Goal: Information Seeking & Learning: Learn about a topic

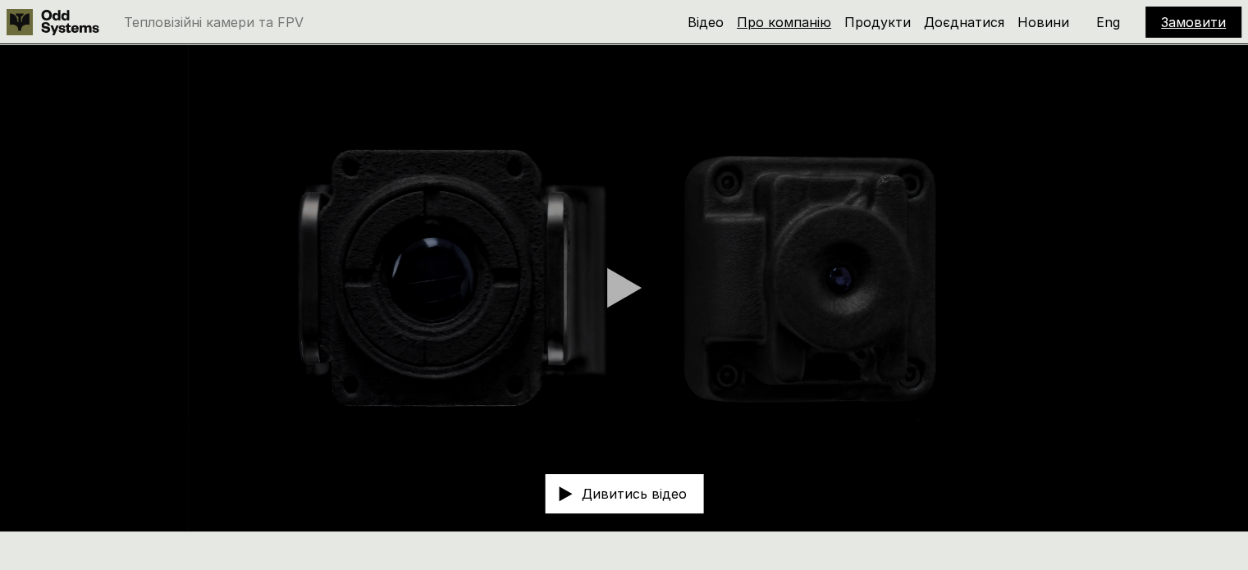
click at [798, 25] on link "Про компанію" at bounding box center [784, 22] width 94 height 16
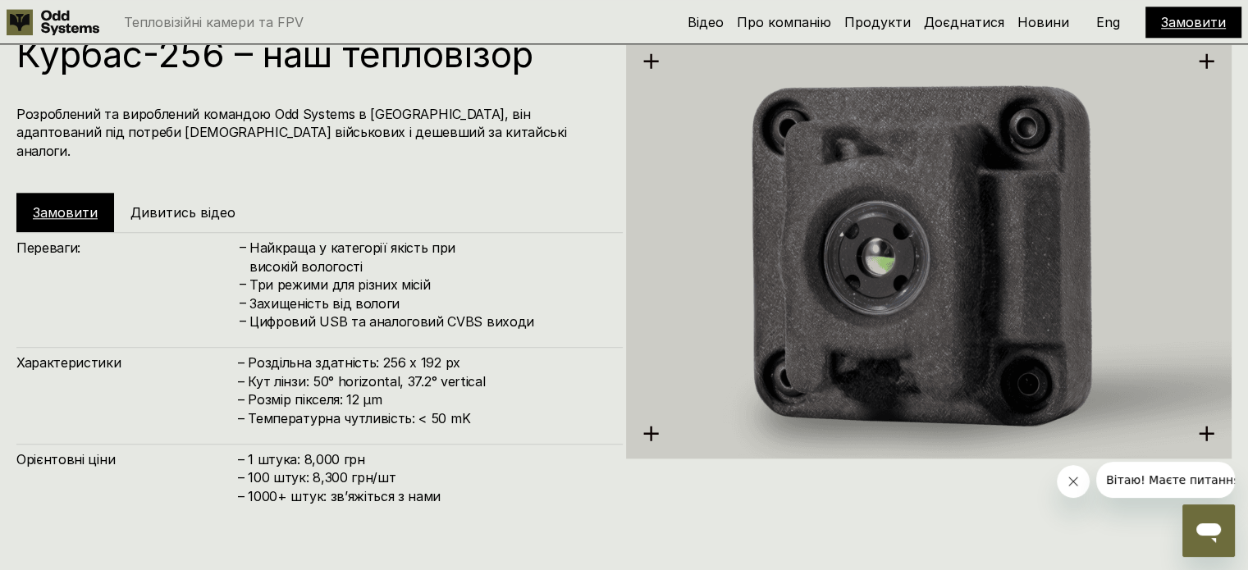
scroll to position [1675, 0]
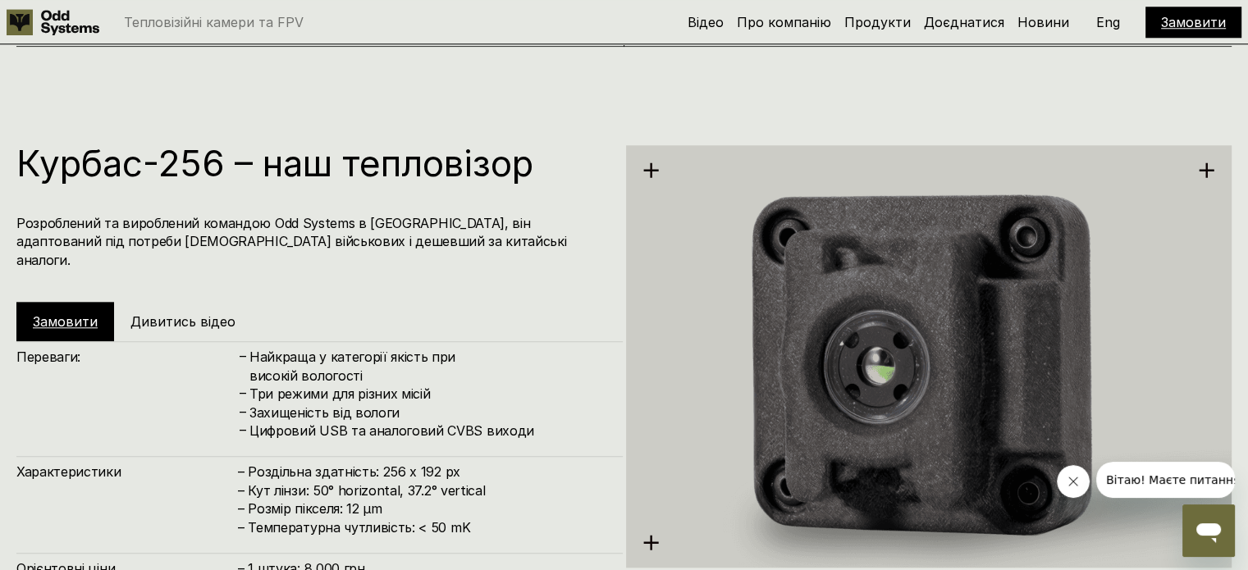
click at [240, 222] on h4 "Розроблений та вироблений командою Odd Systems в [GEOGRAPHIC_DATA], він адаптов…" at bounding box center [311, 241] width 590 height 55
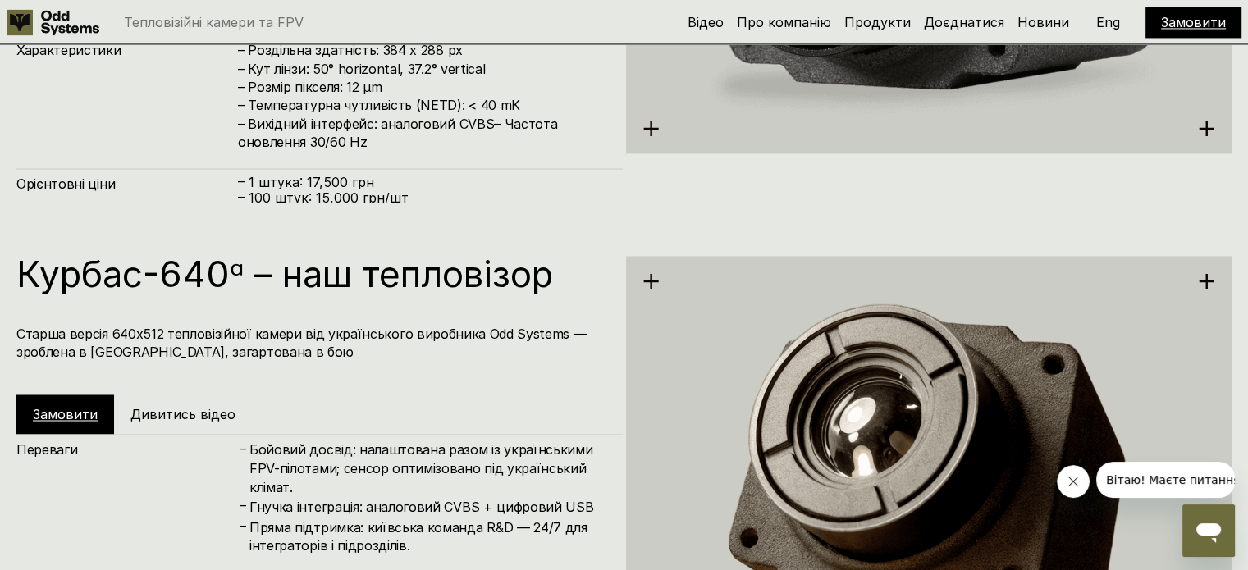
scroll to position [2769, 0]
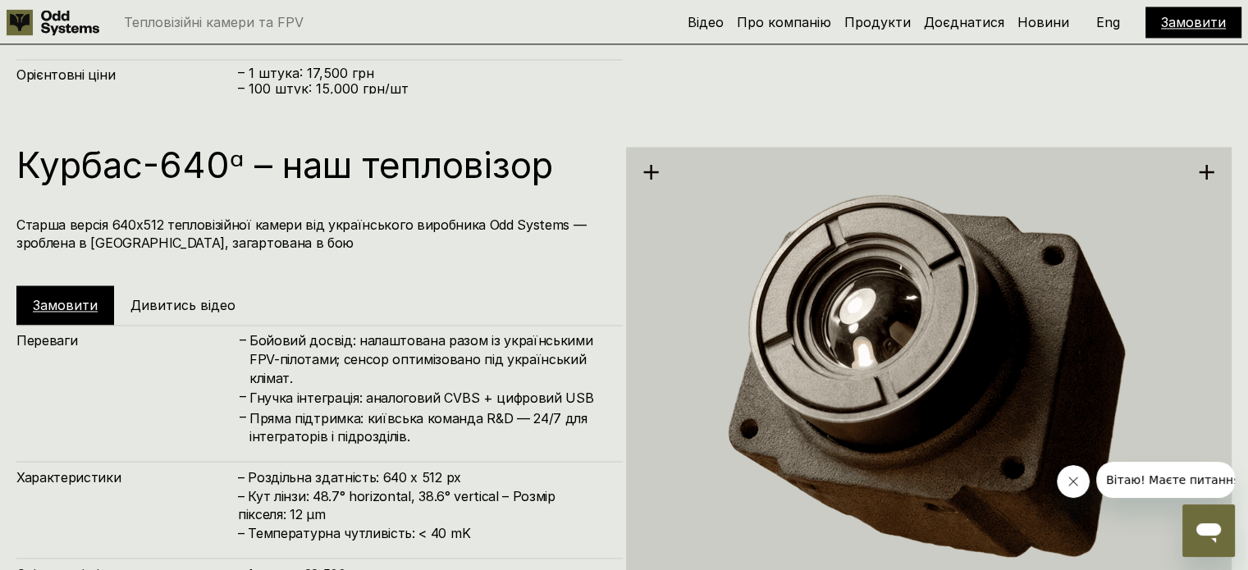
click at [327, 229] on h4 "Старша версія 640х512 тепловізійної камери від українського виробника Odd Syste…" at bounding box center [311, 234] width 590 height 37
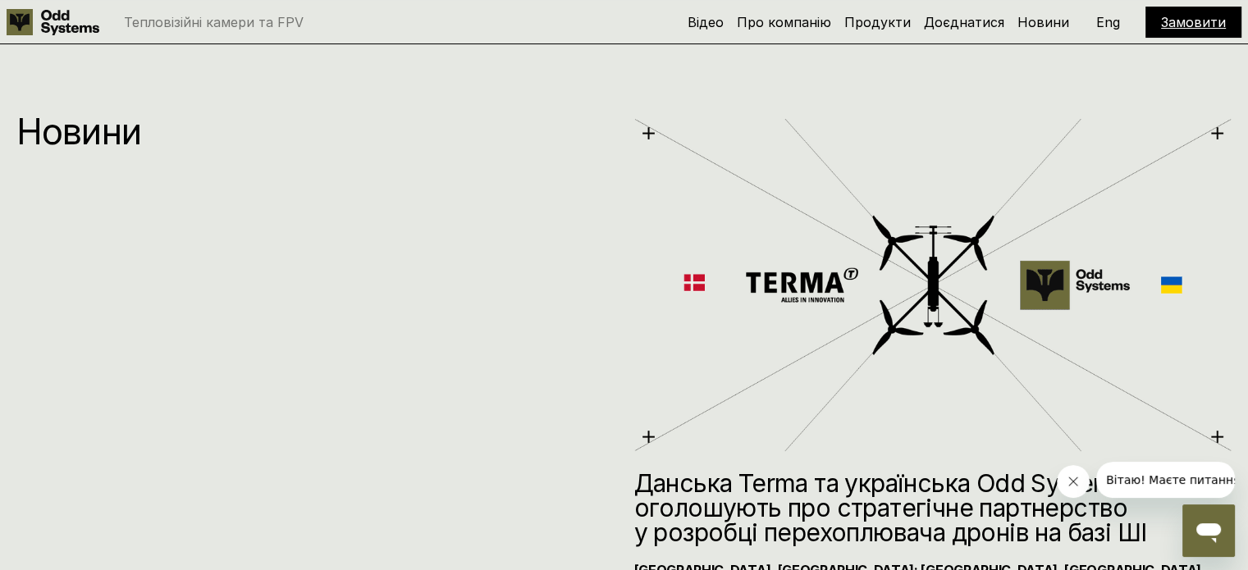
scroll to position [6709, 0]
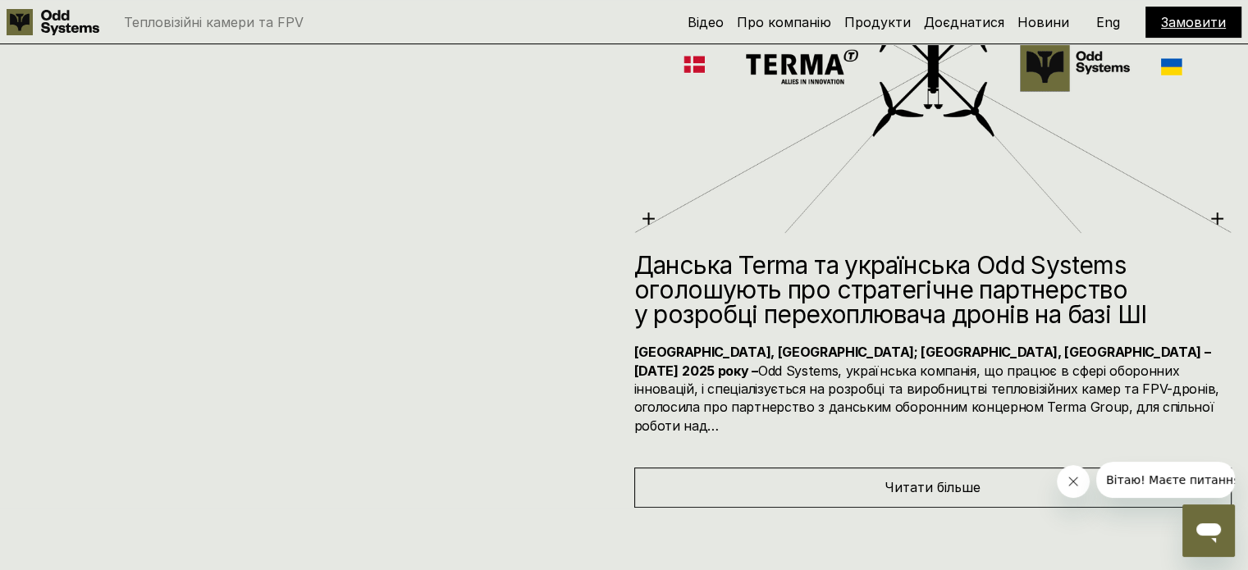
click at [998, 468] on div "Читати більше" at bounding box center [933, 487] width 598 height 39
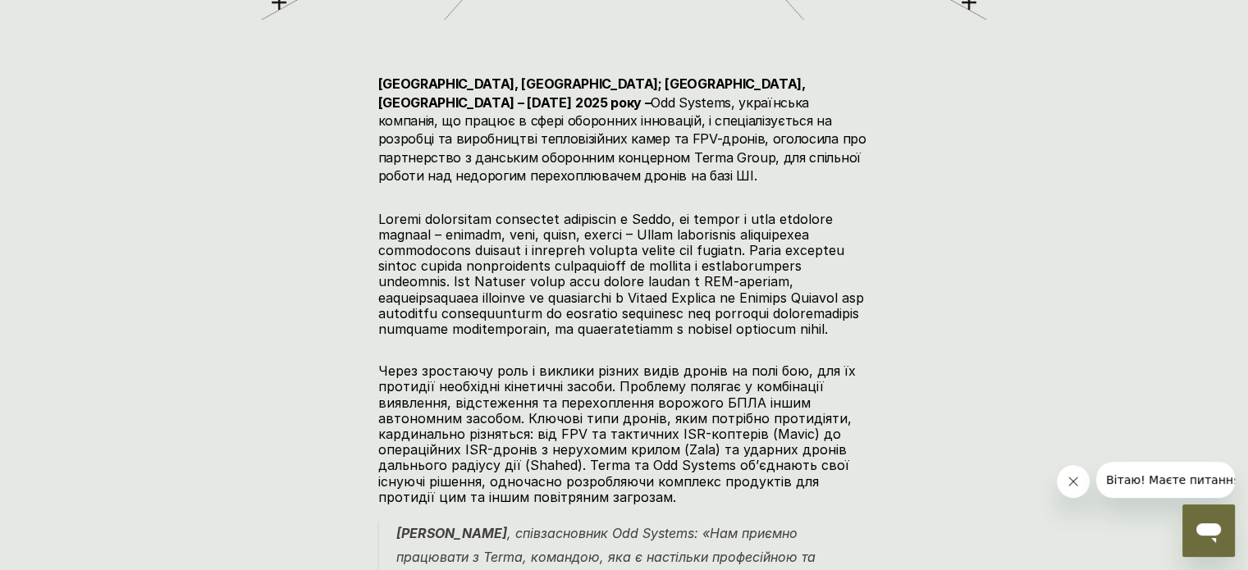
scroll to position [766, 0]
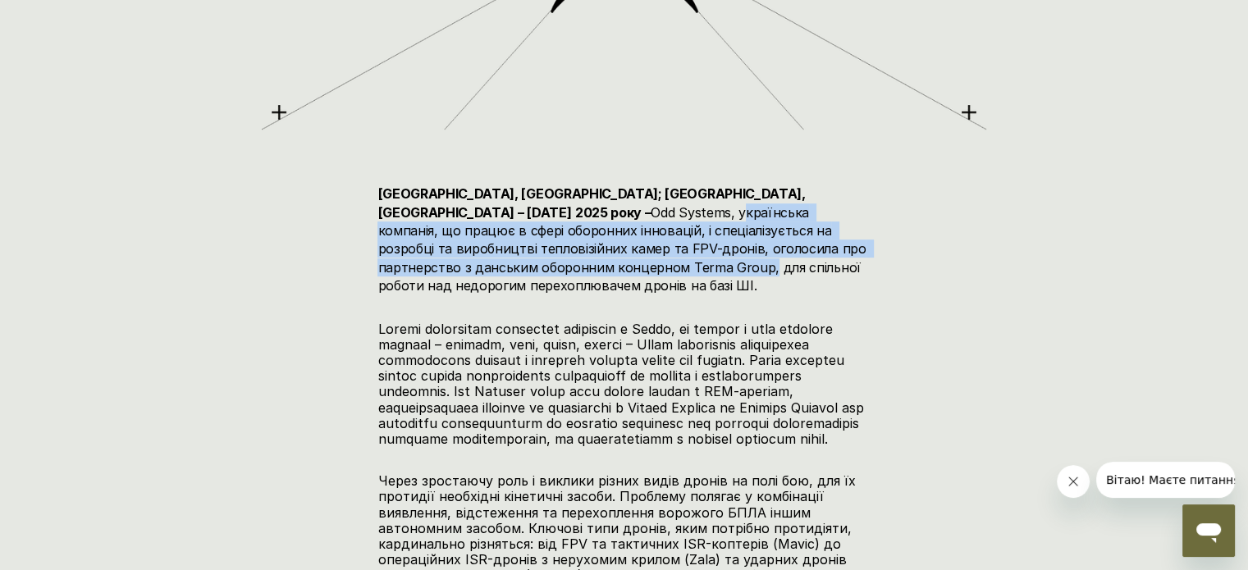
drag, startPoint x: 380, startPoint y: 213, endPoint x: 415, endPoint y: 275, distance: 71.7
click at [415, 275] on h4 "[GEOGRAPHIC_DATA], [GEOGRAPHIC_DATA]; [GEOGRAPHIC_DATA], [GEOGRAPHIC_DATA] – [D…" at bounding box center [624, 240] width 492 height 110
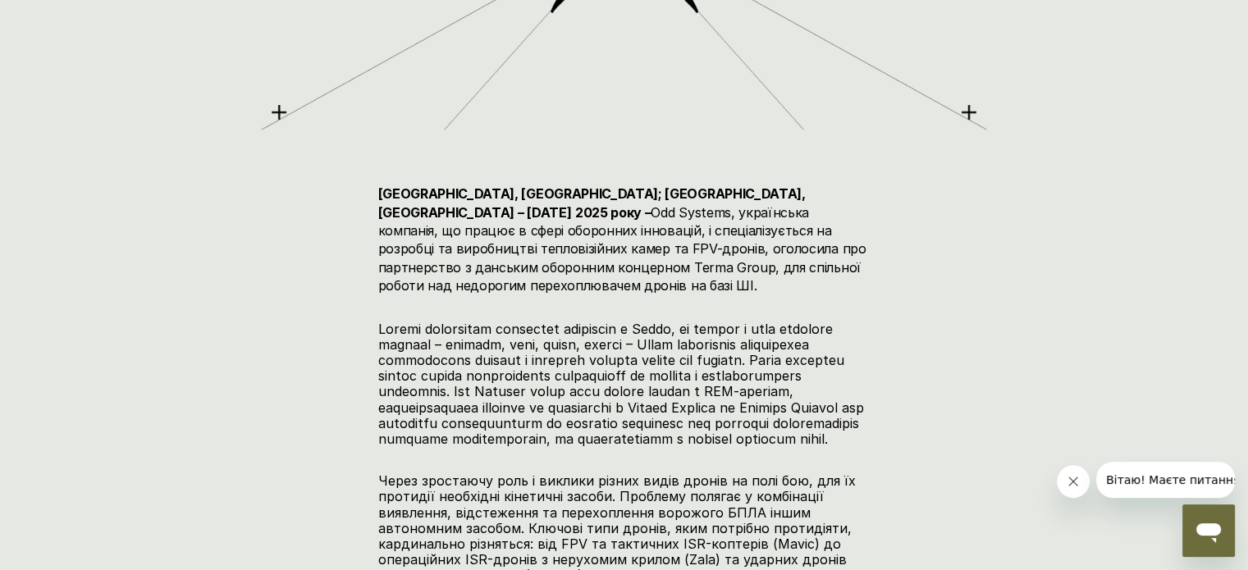
drag, startPoint x: 468, startPoint y: 284, endPoint x: 514, endPoint y: 284, distance: 46.0
drag, startPoint x: 877, startPoint y: 266, endPoint x: 365, endPoint y: 212, distance: 514.2
copy h4 "українська компанія, що працює в сфері оборонних інновацій, і спеціалізується н…"
